Goal: Transaction & Acquisition: Purchase product/service

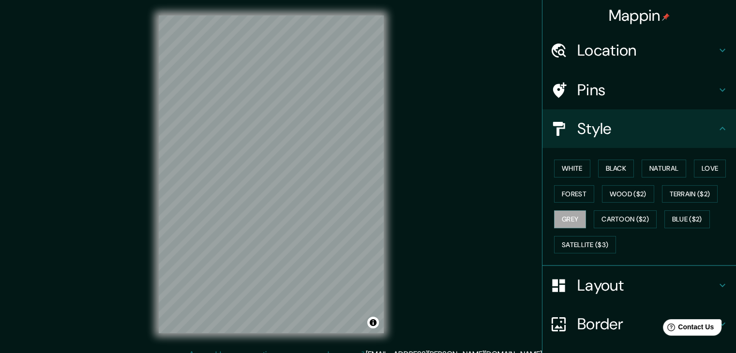
click at [571, 184] on div "White Black Natural Love Forest Wood ($2) Terrain ($2) Grey Cartoon ($2) Blue (…" at bounding box center [643, 207] width 186 height 102
click at [571, 185] on button "Forest" at bounding box center [574, 194] width 40 height 18
click at [664, 168] on button "Natural" at bounding box center [664, 169] width 45 height 18
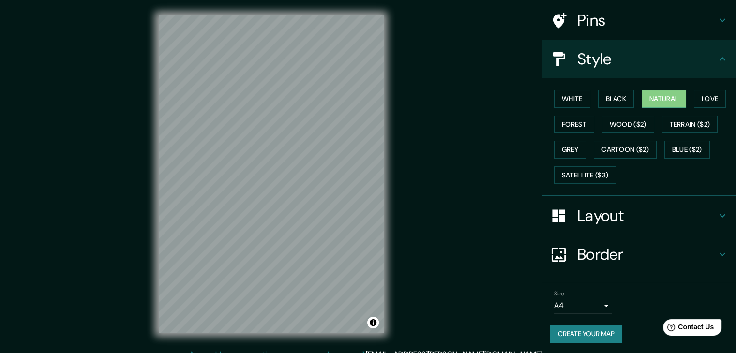
click at [600, 331] on button "Create your map" at bounding box center [586, 334] width 72 height 18
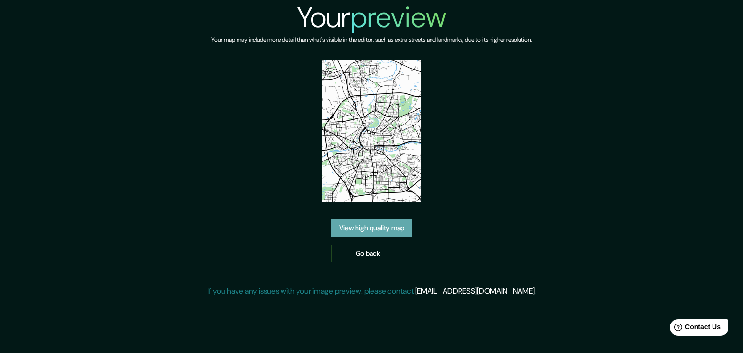
click at [395, 225] on link "View high quality map" at bounding box center [371, 228] width 81 height 18
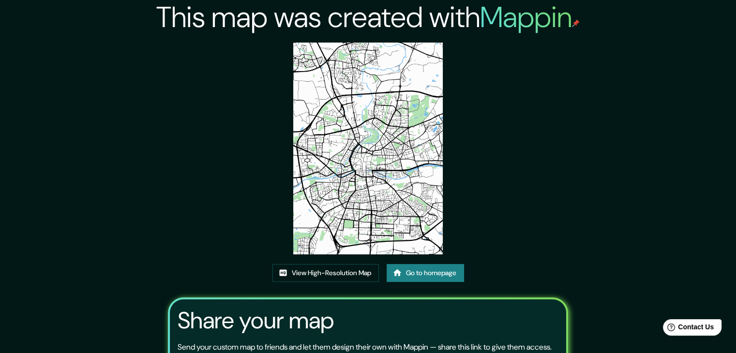
click at [362, 142] on img at bounding box center [368, 149] width 150 height 212
